Goal: Navigation & Orientation: Find specific page/section

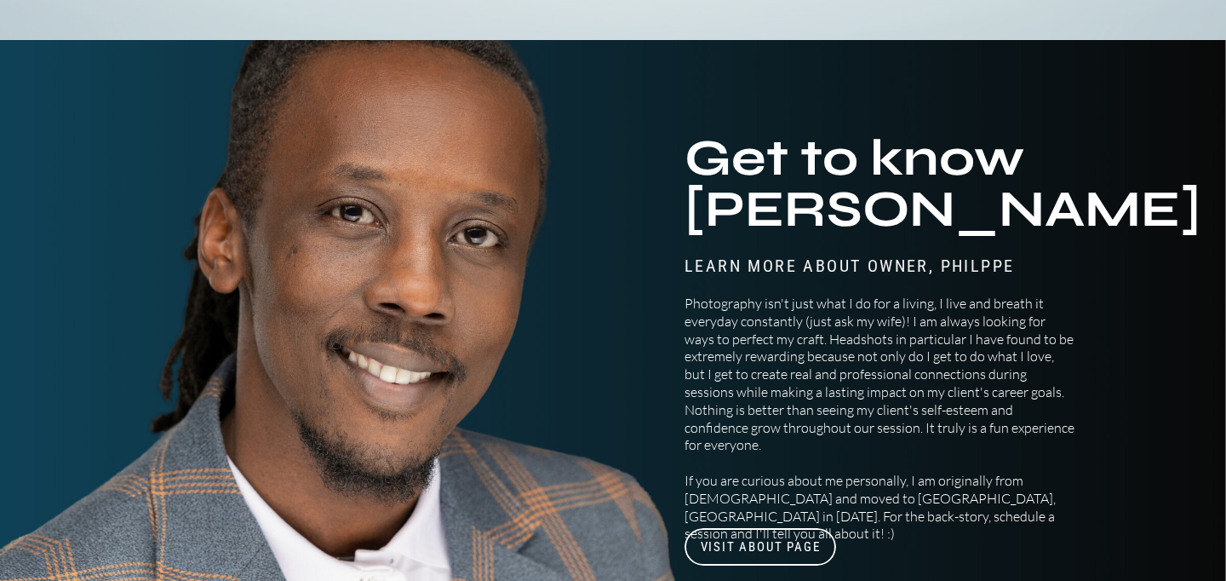
scroll to position [6552, 0]
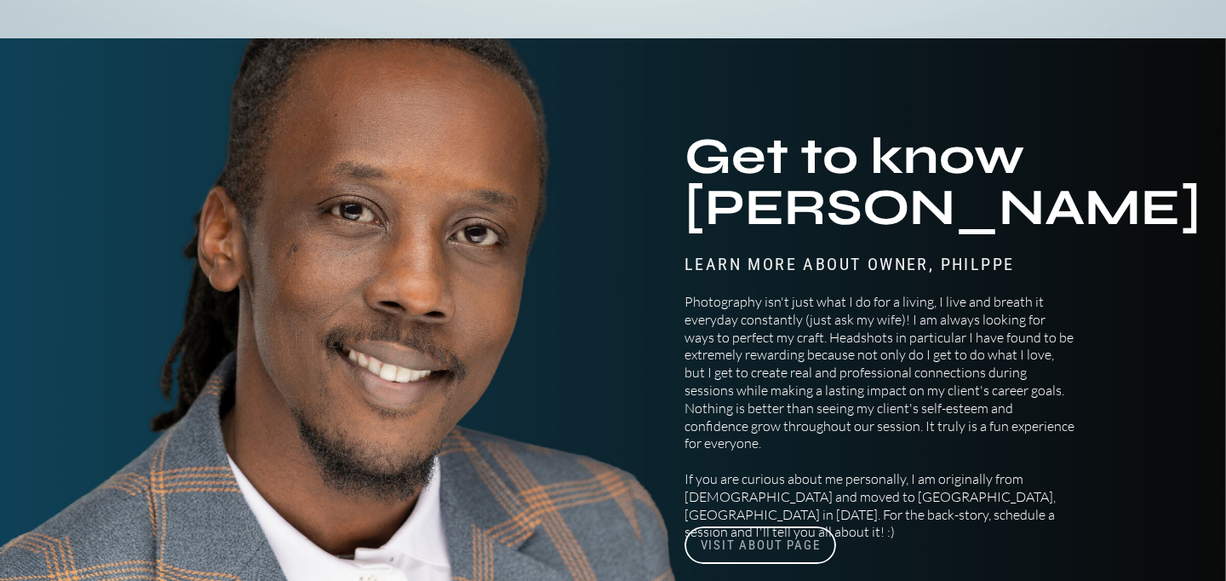
click at [752, 527] on h3 "visit About Page" at bounding box center [761, 544] width 152 height 37
